Goal: Task Accomplishment & Management: Manage account settings

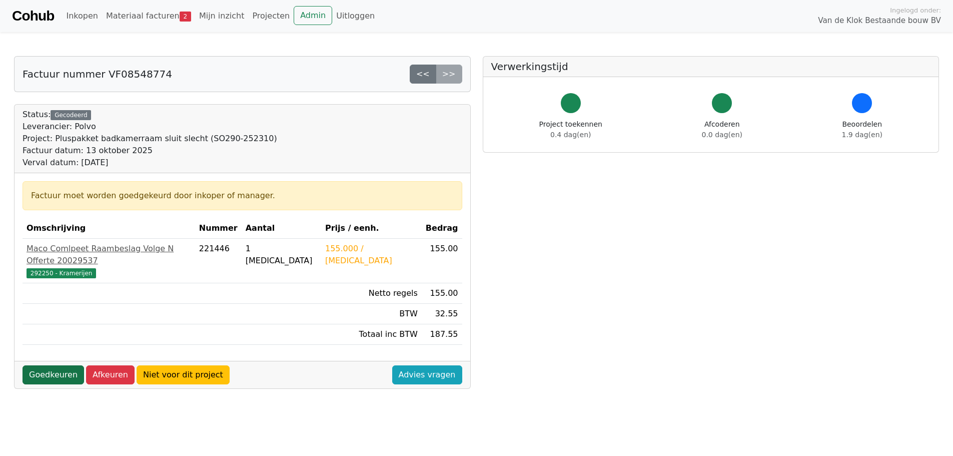
click at [46, 365] on link "Goedkeuren" at bounding box center [54, 374] width 62 height 19
